Goal: Task Accomplishment & Management: Manage account settings

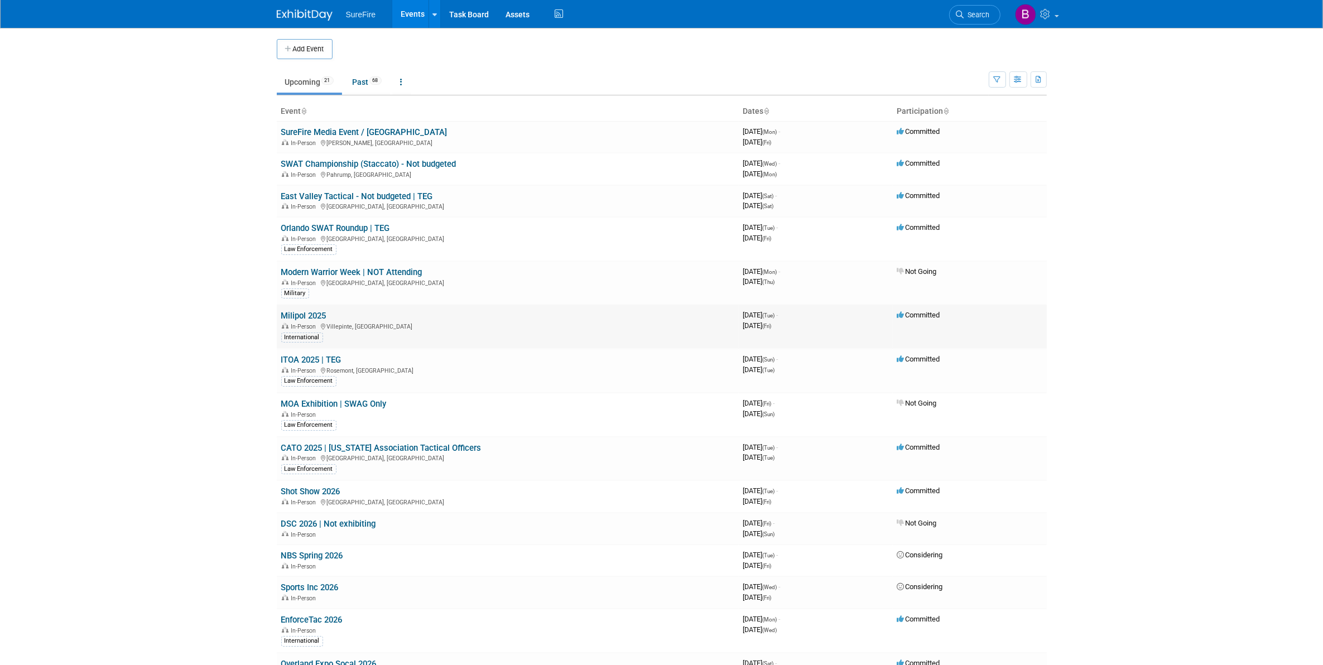
click at [297, 324] on span "In-Person" at bounding box center [305, 326] width 28 height 7
click at [288, 314] on link "Milipol 2025" at bounding box center [303, 316] width 45 height 10
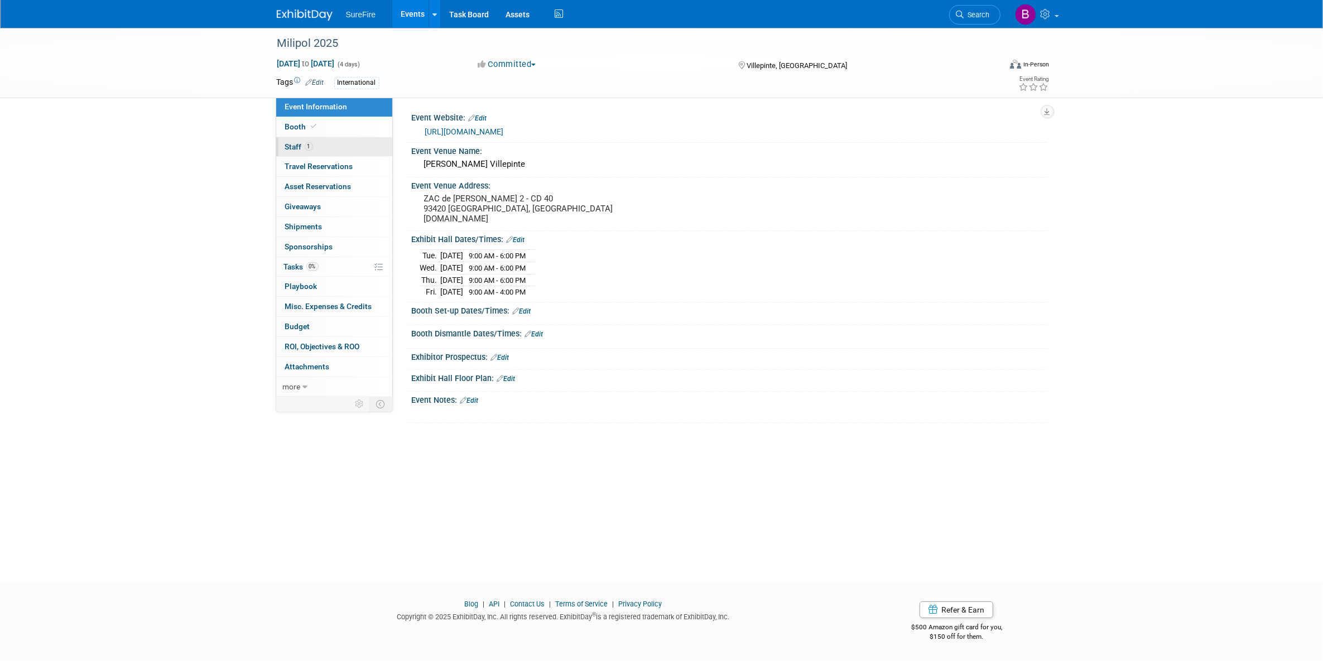
click at [310, 146] on span "1" at bounding box center [309, 146] width 8 height 8
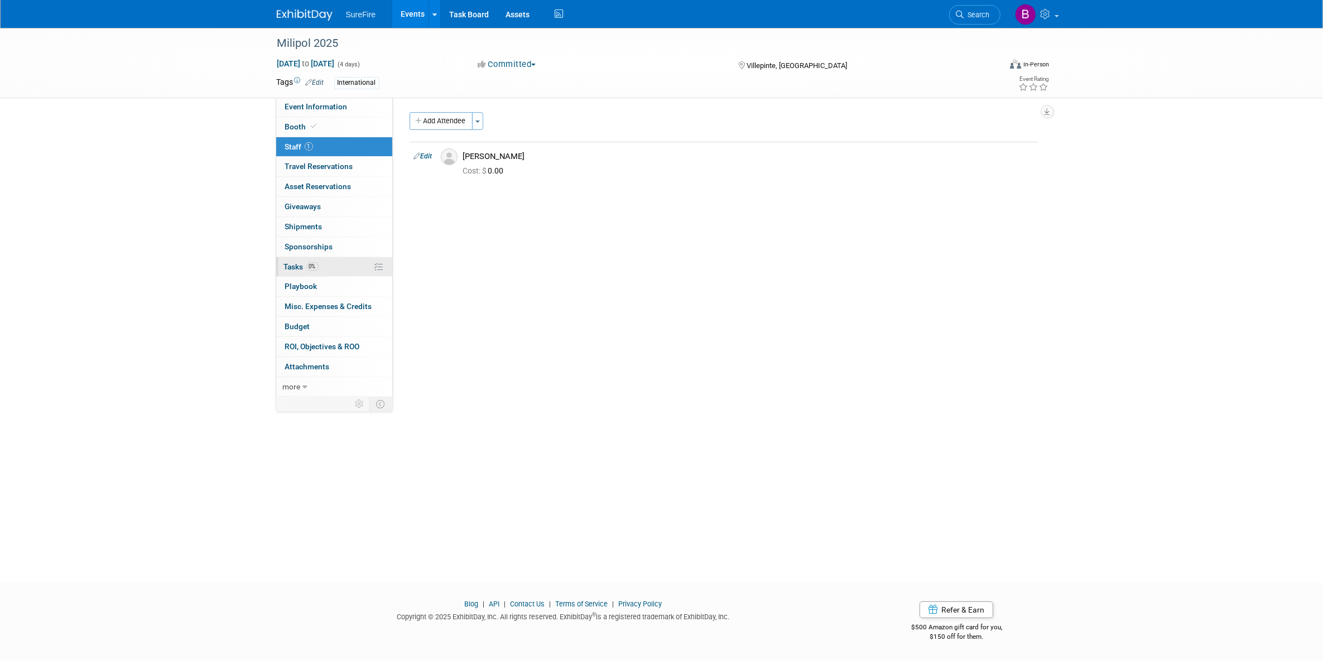
click at [331, 272] on link "0% Tasks 0%" at bounding box center [334, 267] width 116 height 20
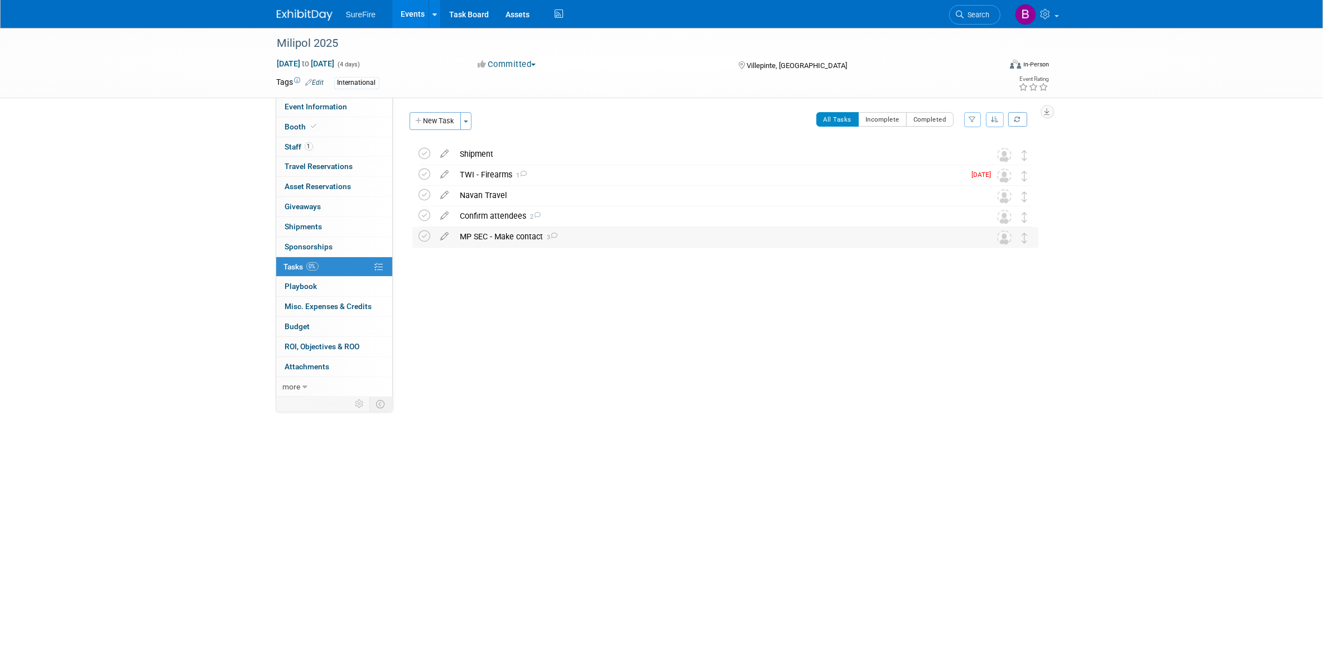
click at [481, 230] on div "MP SEC - Make contact 3" at bounding box center [715, 236] width 520 height 19
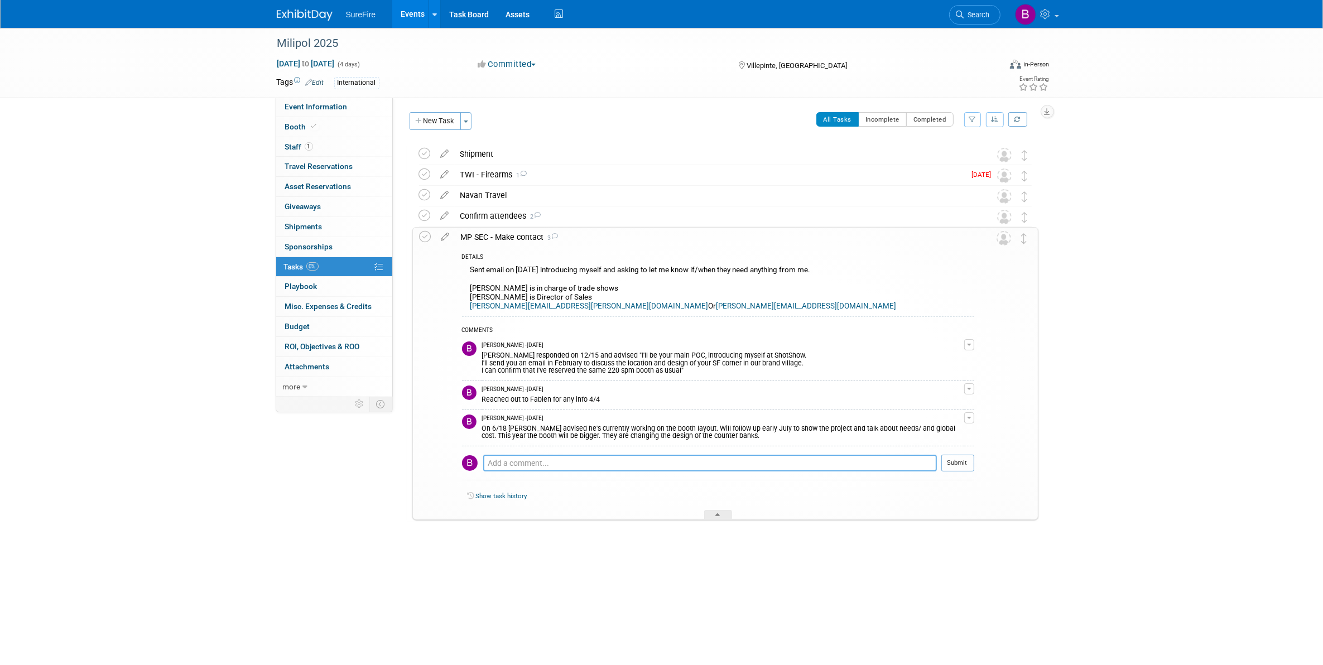
click at [607, 462] on textarea at bounding box center [710, 463] width 454 height 17
click at [428, 236] on icon at bounding box center [426, 237] width 12 height 12
click at [428, 219] on icon at bounding box center [425, 216] width 12 height 12
click at [430, 193] on icon at bounding box center [425, 195] width 12 height 12
click at [441, 124] on button "New Task" at bounding box center [435, 121] width 51 height 18
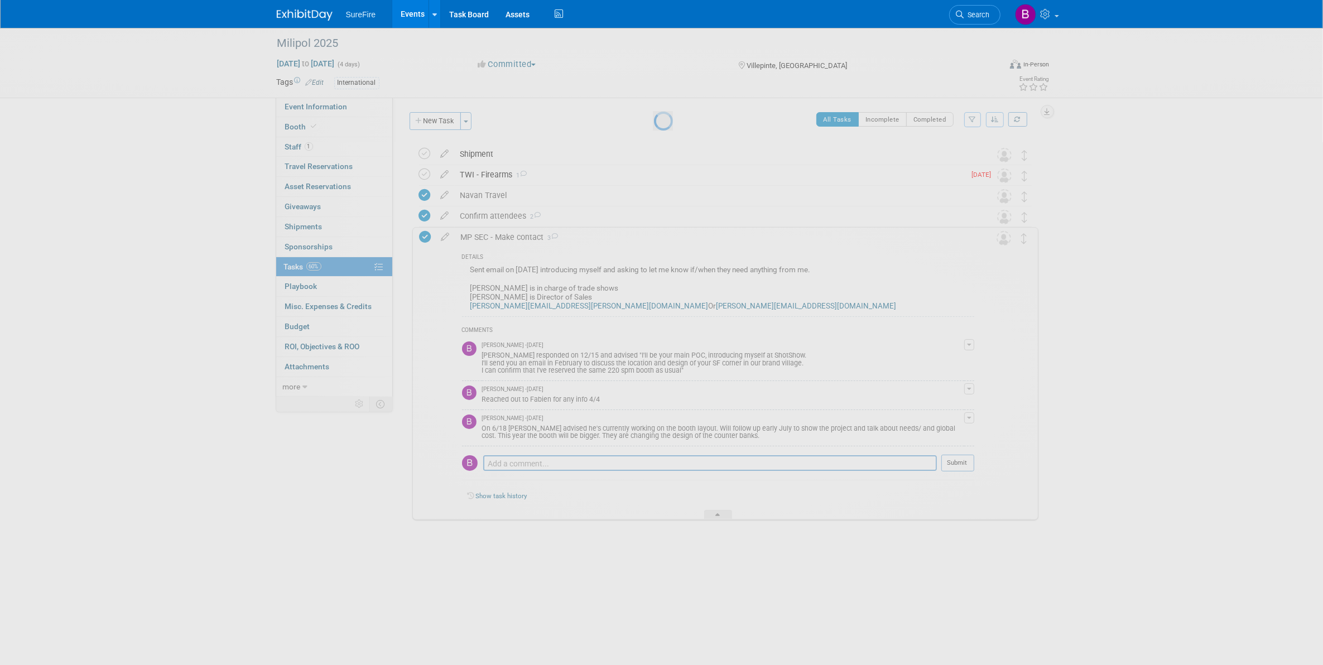
select select "9"
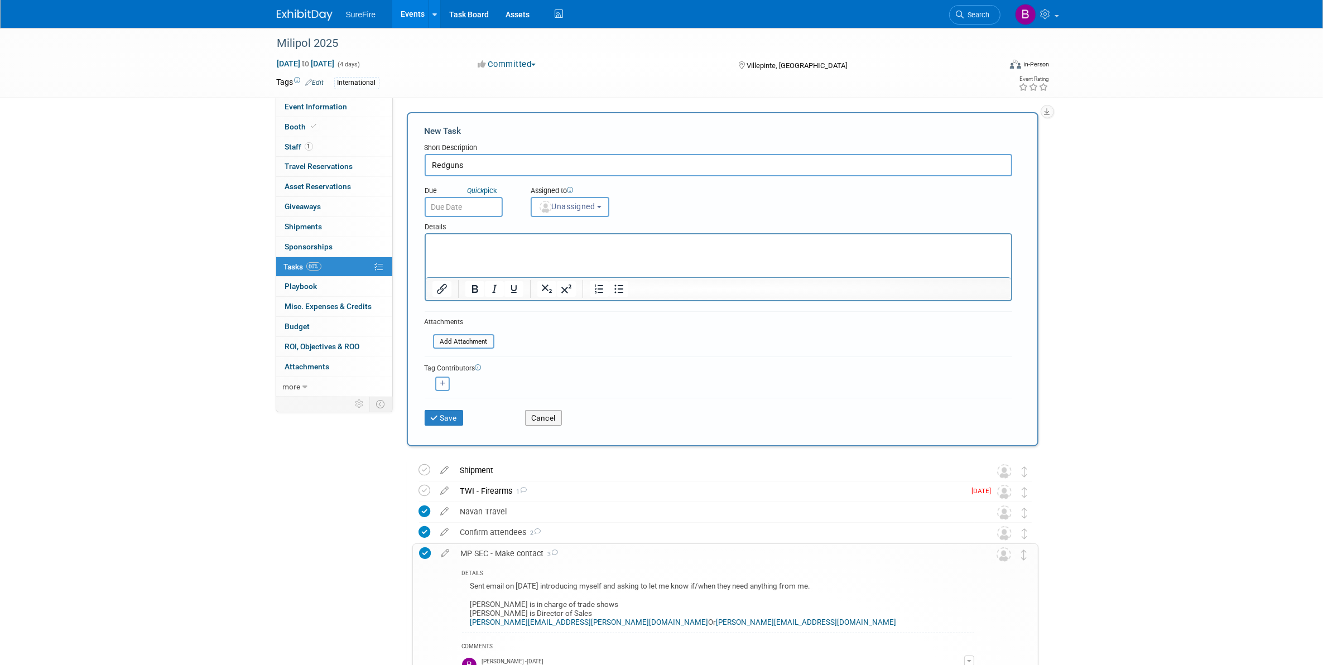
type input "Redguns"
click at [664, 250] on html at bounding box center [718, 242] width 586 height 16
click at [663, 250] on html at bounding box center [718, 242] width 586 height 16
click at [630, 250] on html at bounding box center [718, 242] width 586 height 16
drag, startPoint x: 692, startPoint y: 259, endPoint x: 1021, endPoint y: 588, distance: 465.7
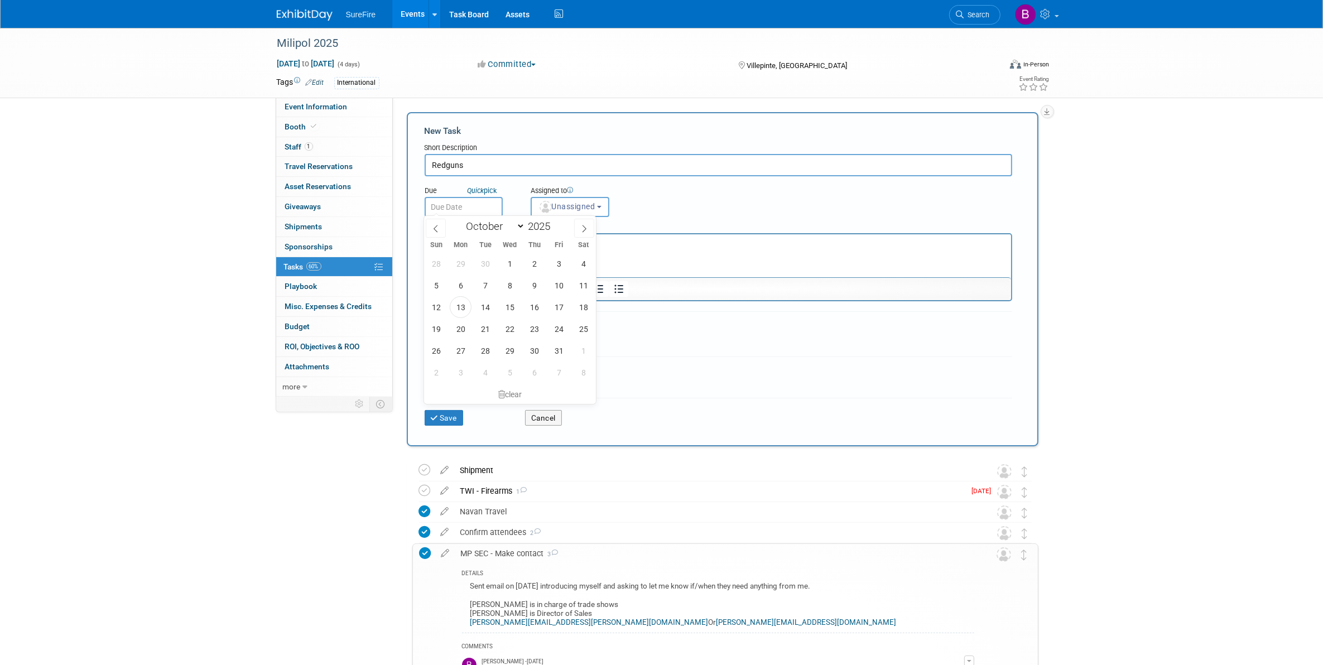
click at [692, 250] on html at bounding box center [718, 242] width 586 height 16
click at [523, 401] on div "clear" at bounding box center [510, 394] width 172 height 19
click at [499, 249] on p "Rich Text Area. Press ALT-0 for help." at bounding box center [718, 244] width 573 height 11
click at [583, 243] on p "Fabien will provide (4) redguns." at bounding box center [718, 244] width 573 height 11
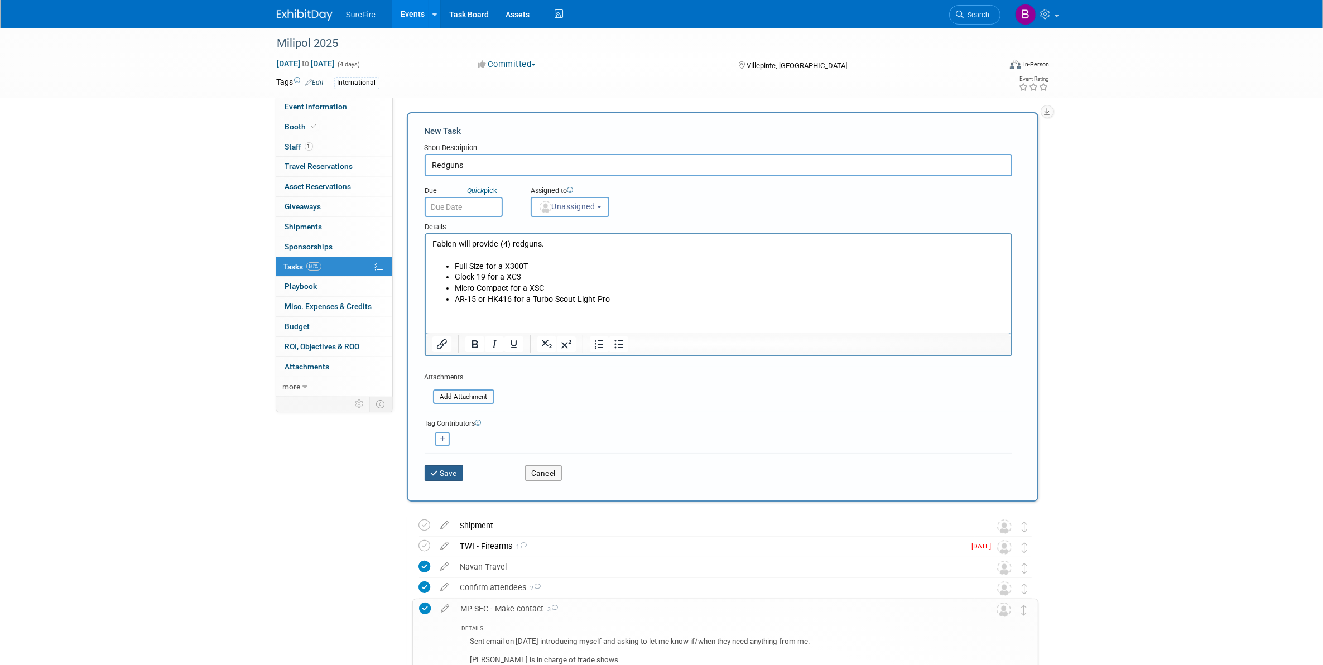
click at [448, 467] on button "Save" at bounding box center [444, 474] width 39 height 16
